Goal: Task Accomplishment & Management: Complete application form

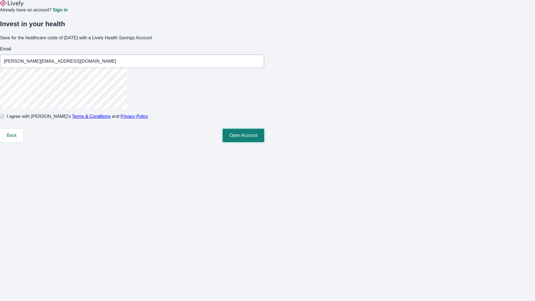
click at [264, 142] on button "Open Account" at bounding box center [244, 135] width 42 height 13
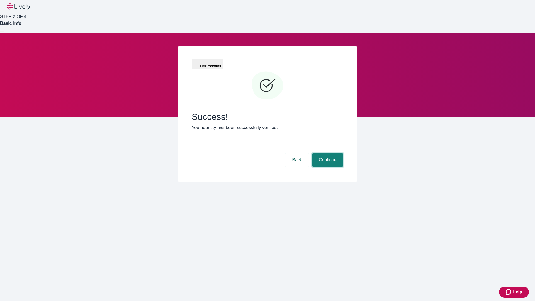
click at [327, 153] on button "Continue" at bounding box center [327, 159] width 31 height 13
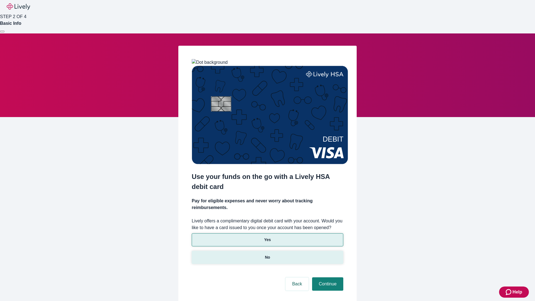
click at [267, 254] on p "No" at bounding box center [267, 257] width 5 height 6
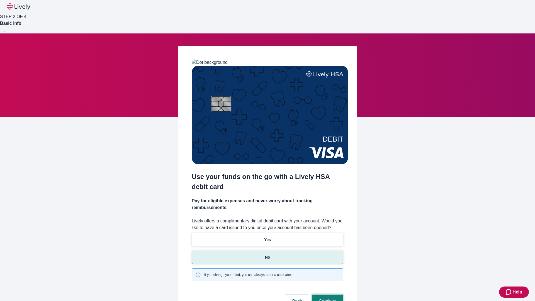
click at [327, 294] on button "Continue" at bounding box center [327, 300] width 31 height 13
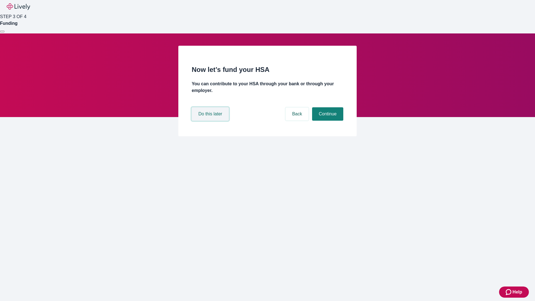
click at [211, 121] on button "Do this later" at bounding box center [210, 113] width 37 height 13
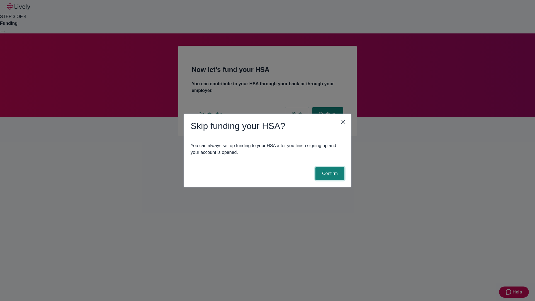
click at [329, 174] on button "Confirm" at bounding box center [329, 173] width 29 height 13
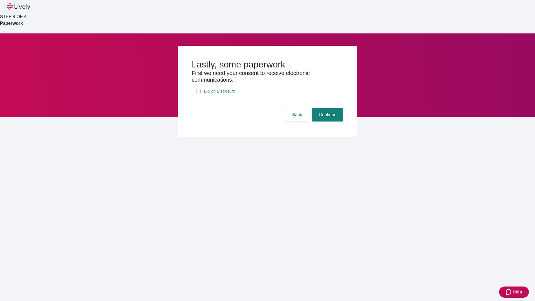
click at [198, 93] on input "E-Sign Disclosure" at bounding box center [198, 91] width 4 height 4
checkbox input "true"
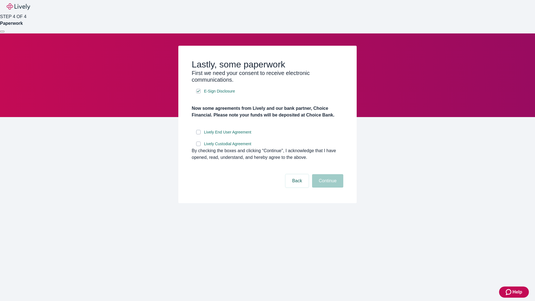
click at [198, 134] on input "Lively End User Agreement" at bounding box center [198, 132] width 4 height 4
checkbox input "true"
click at [198, 146] on input "Lively Custodial Agreement" at bounding box center [198, 144] width 4 height 4
checkbox input "true"
click at [327, 187] on button "Continue" at bounding box center [327, 180] width 31 height 13
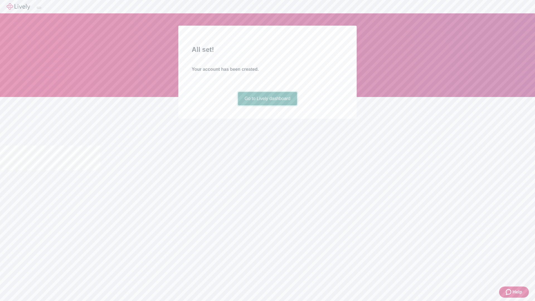
click at [267, 105] on link "Go to Lively dashboard" at bounding box center [267, 98] width 59 height 13
